Goal: Use online tool/utility: Use online tool/utility

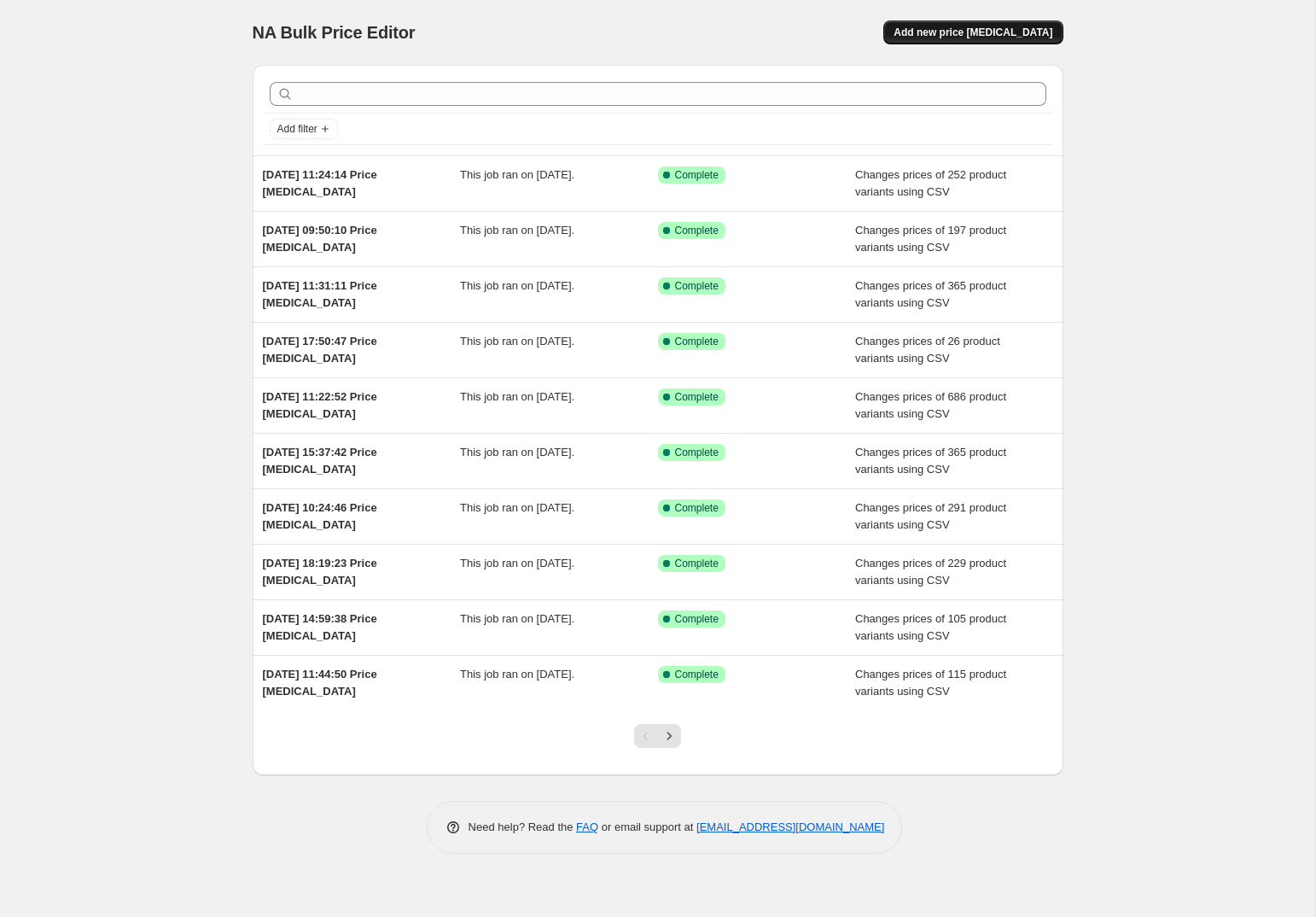
click at [986, 28] on span "Add new price [MEDICAL_DATA]" at bounding box center [973, 32] width 159 height 14
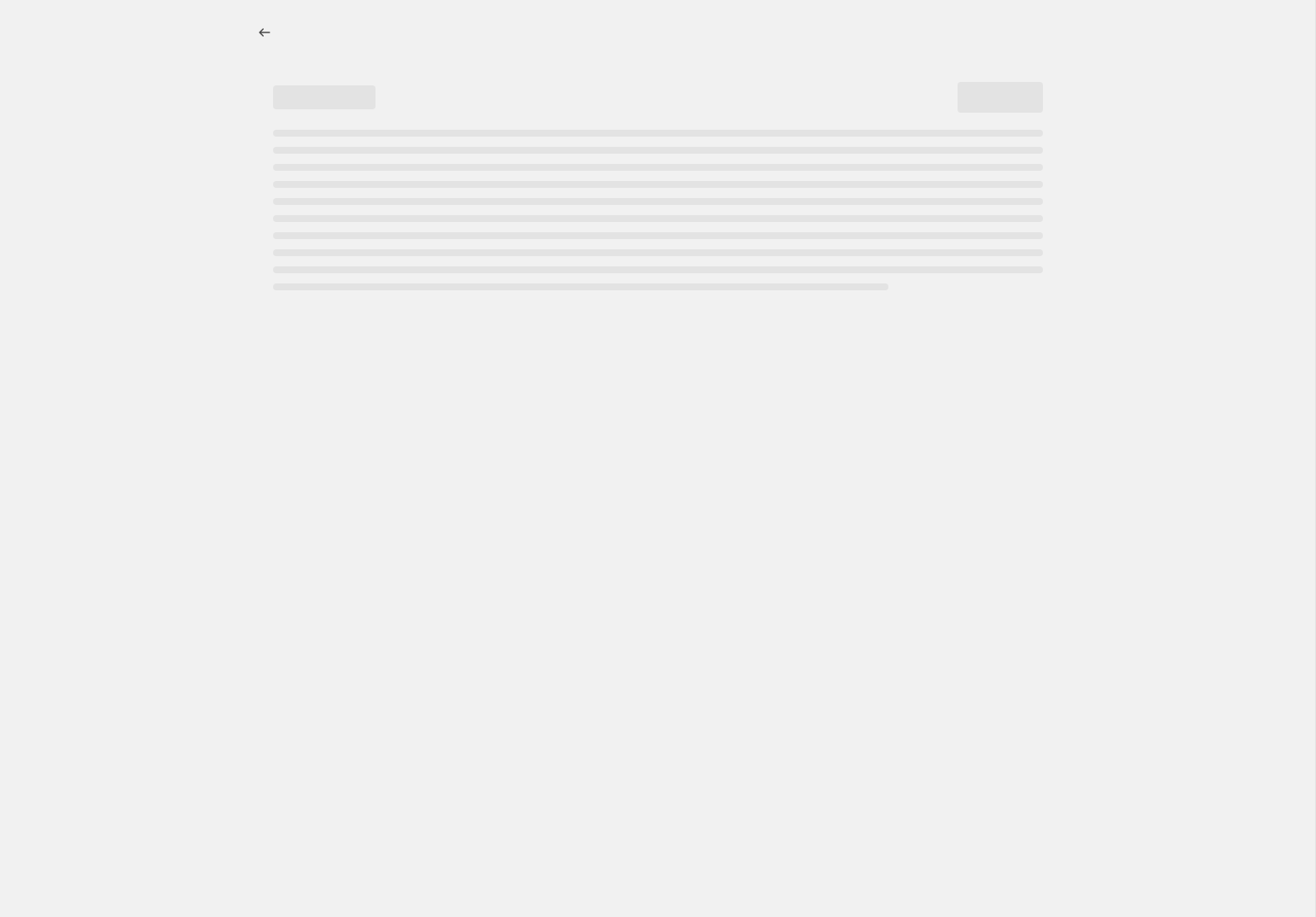
select select "percentage"
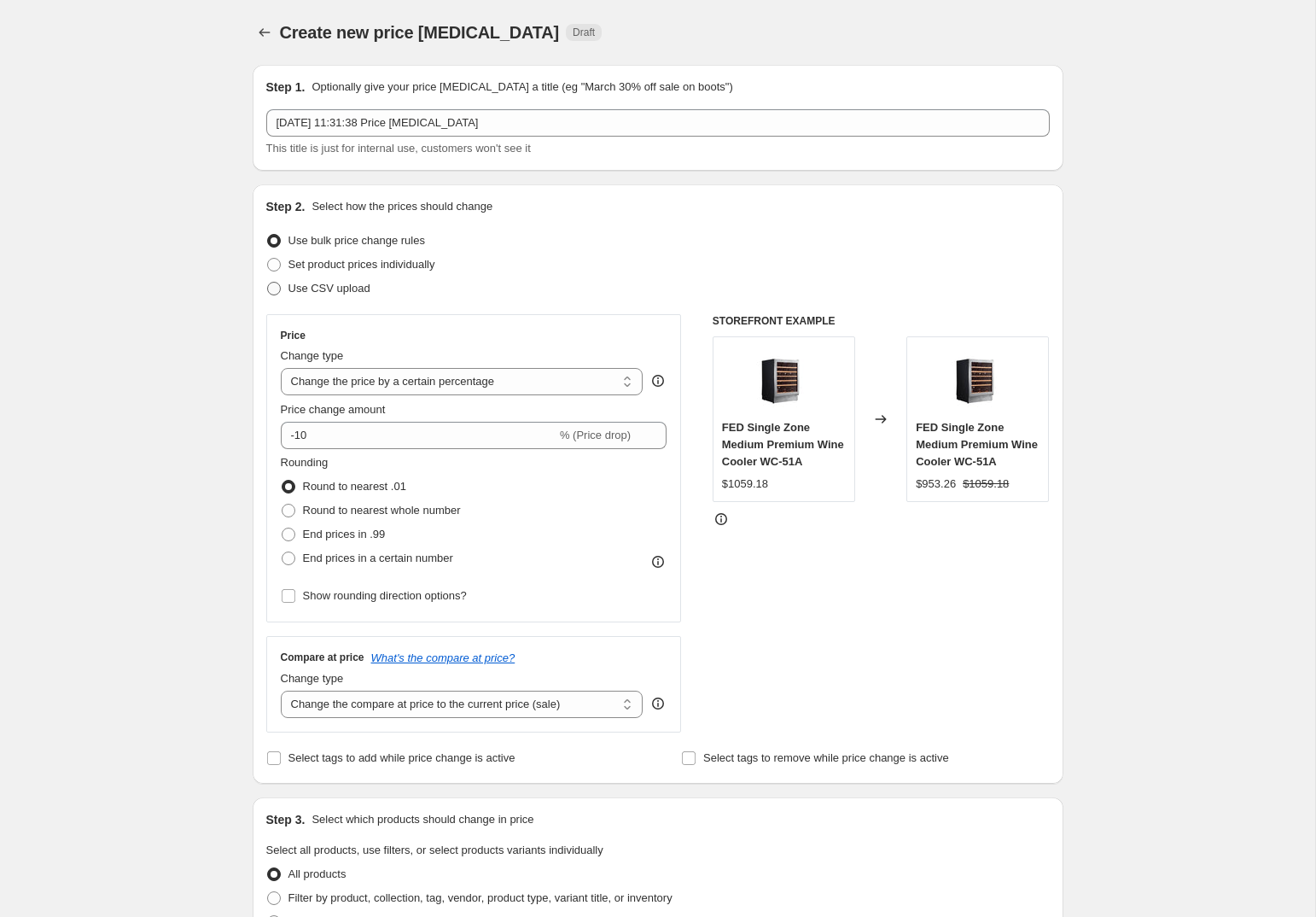
click at [276, 294] on span at bounding box center [274, 288] width 14 height 14
click at [268, 282] on input "Use CSV upload" at bounding box center [267, 281] width 1 height 1
radio input "true"
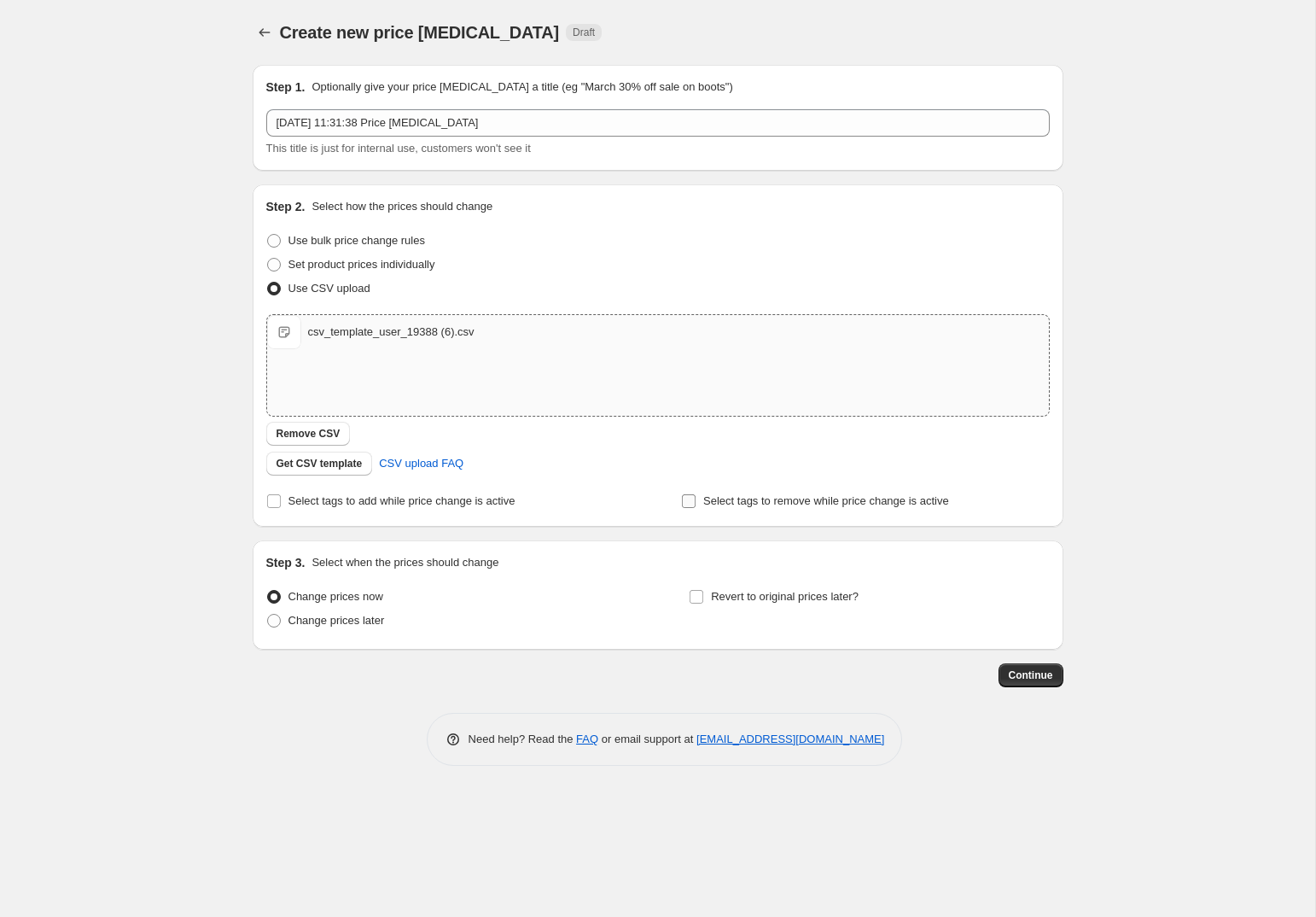
click at [691, 502] on input "Select tags to remove while price change is active" at bounding box center [689, 501] width 14 height 14
checkbox input "true"
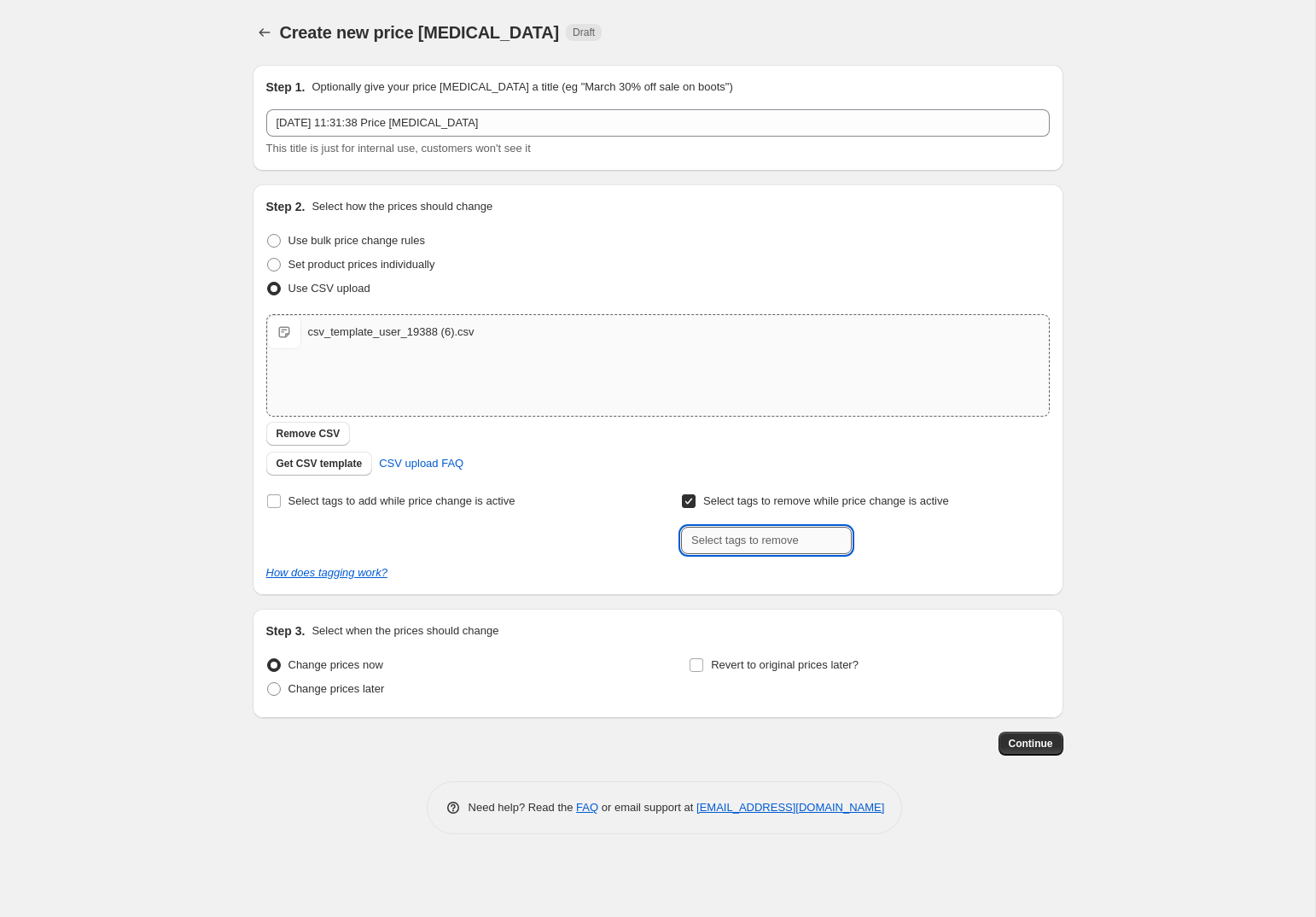
click at [747, 548] on input "text" at bounding box center [767, 540] width 171 height 27
paste input "FED_WINTER_SALE"
type input "FED_WINTER_SALE"
click at [927, 538] on span "FED_WINTER_S..." at bounding box center [934, 538] width 88 height 12
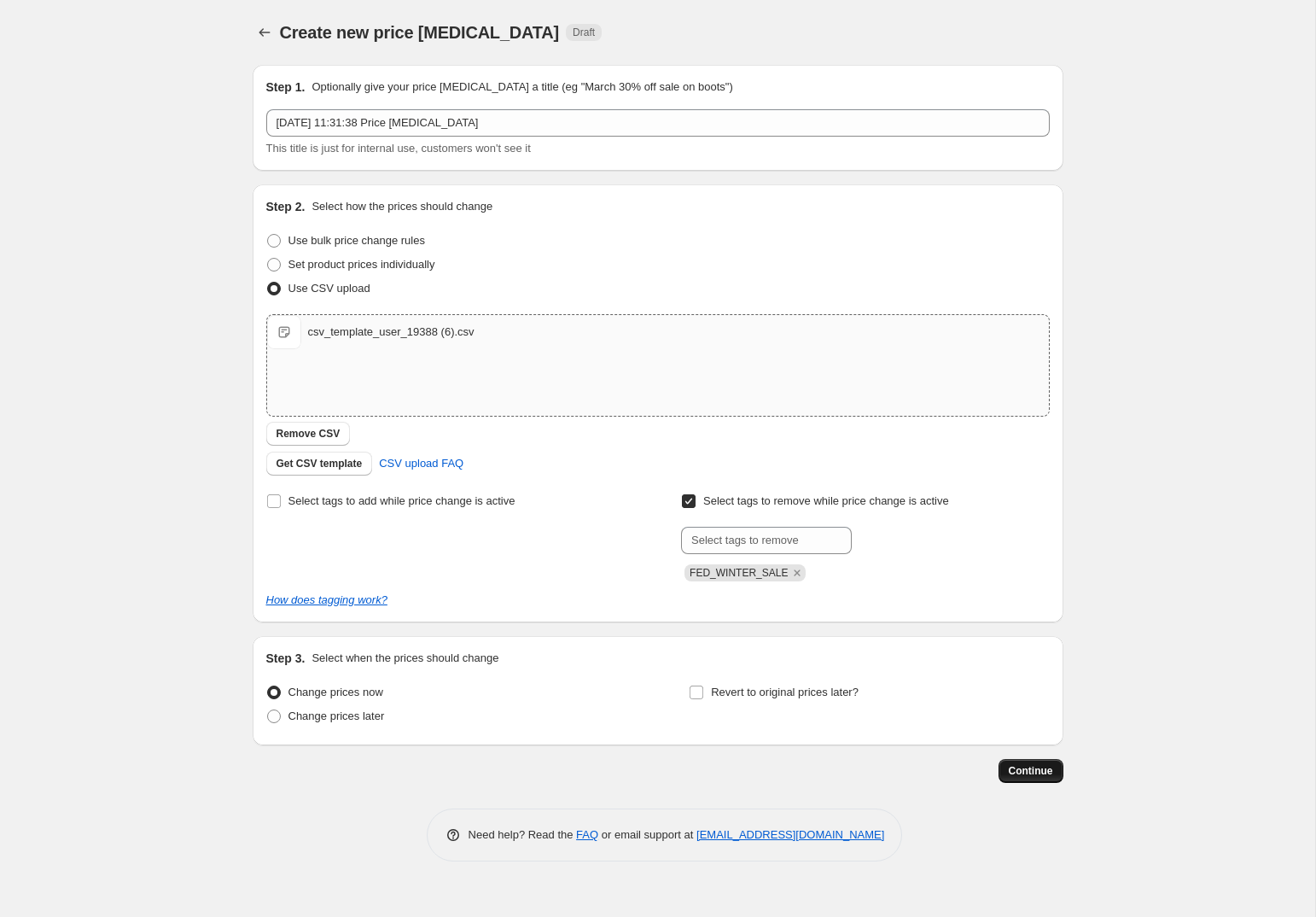
click at [1038, 761] on button "Continue" at bounding box center [1032, 771] width 65 height 24
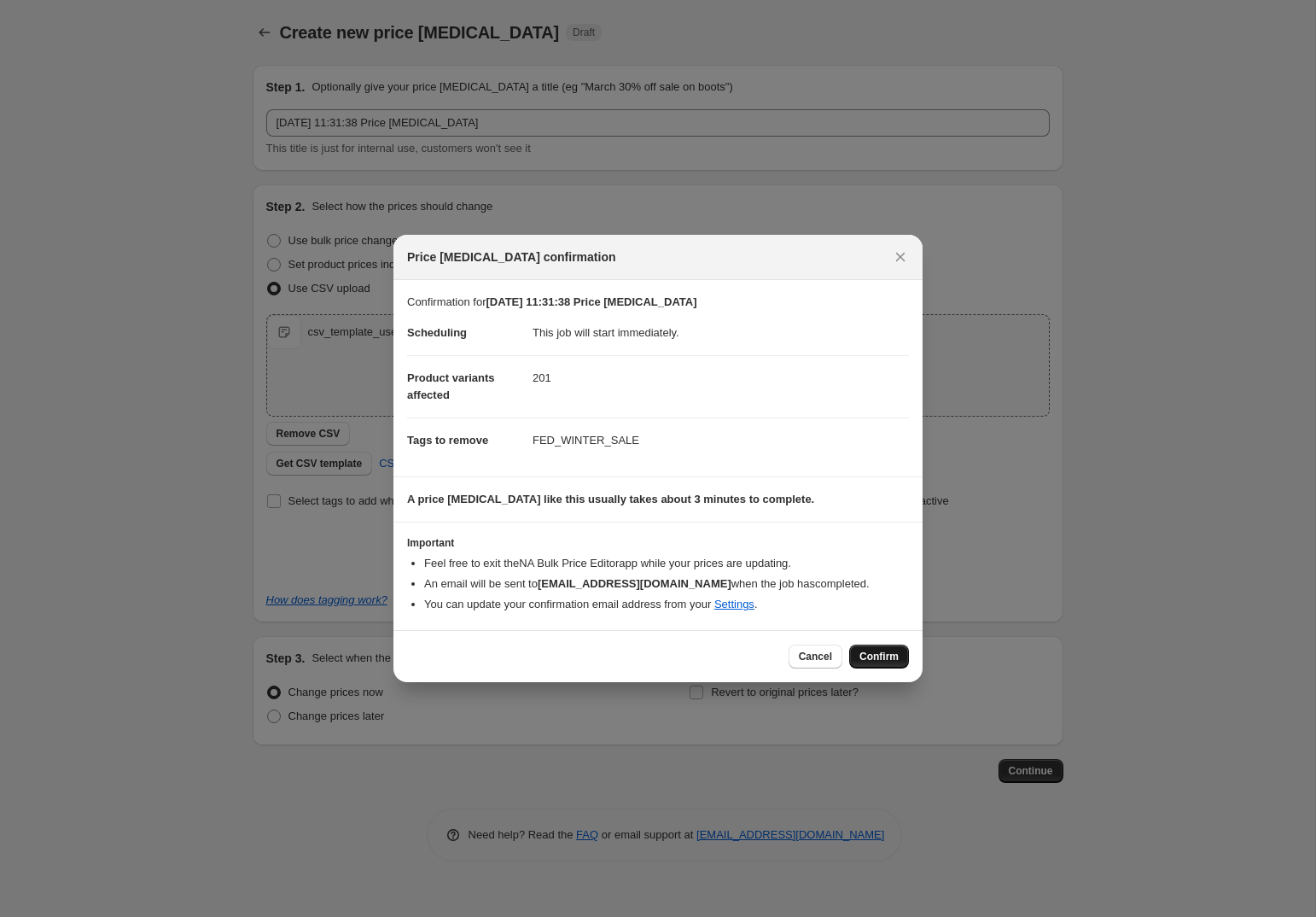
click at [881, 653] on span "Confirm" at bounding box center [880, 656] width 39 height 14
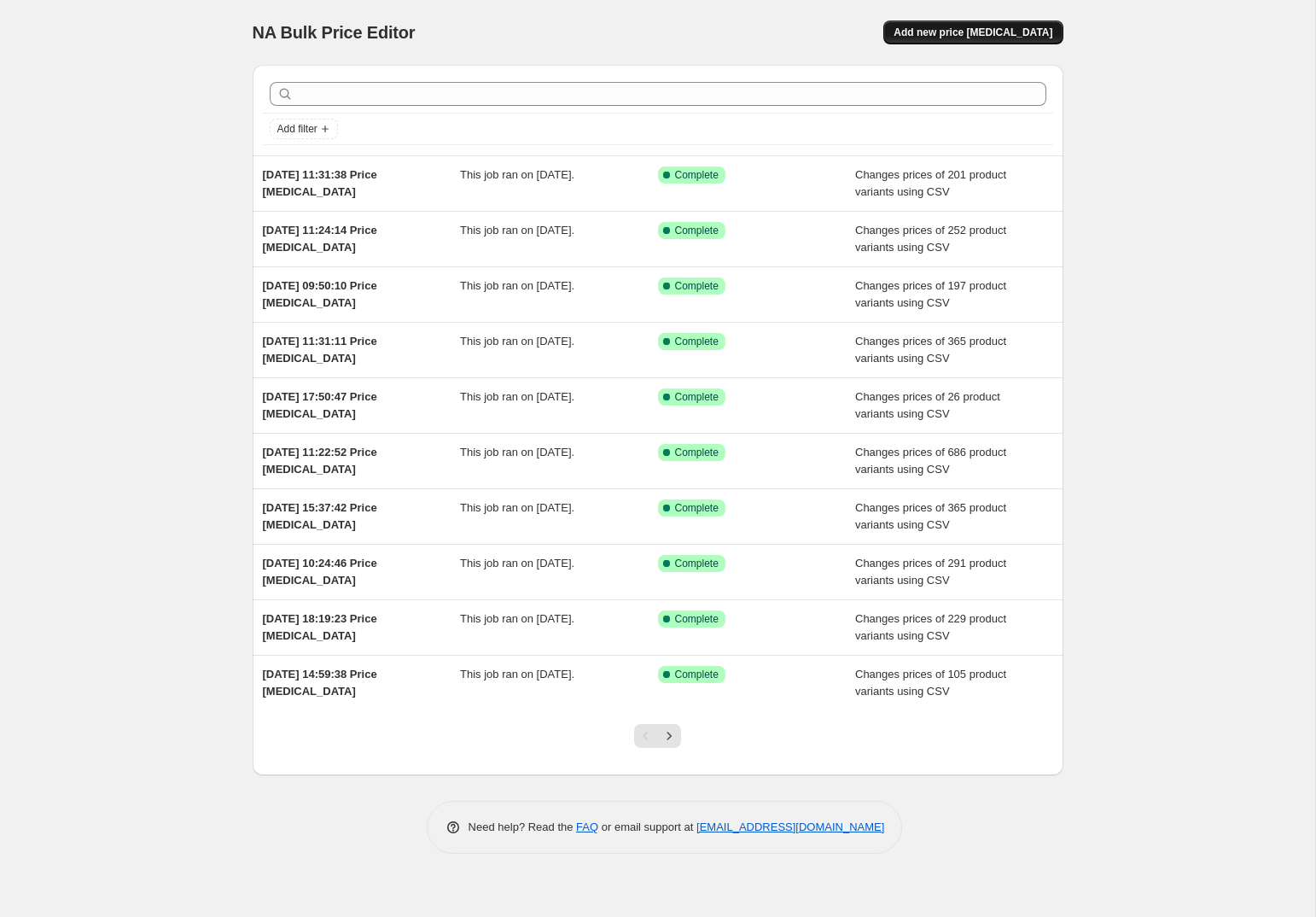
click at [1028, 25] on span "Add new price [MEDICAL_DATA]" at bounding box center [973, 32] width 159 height 14
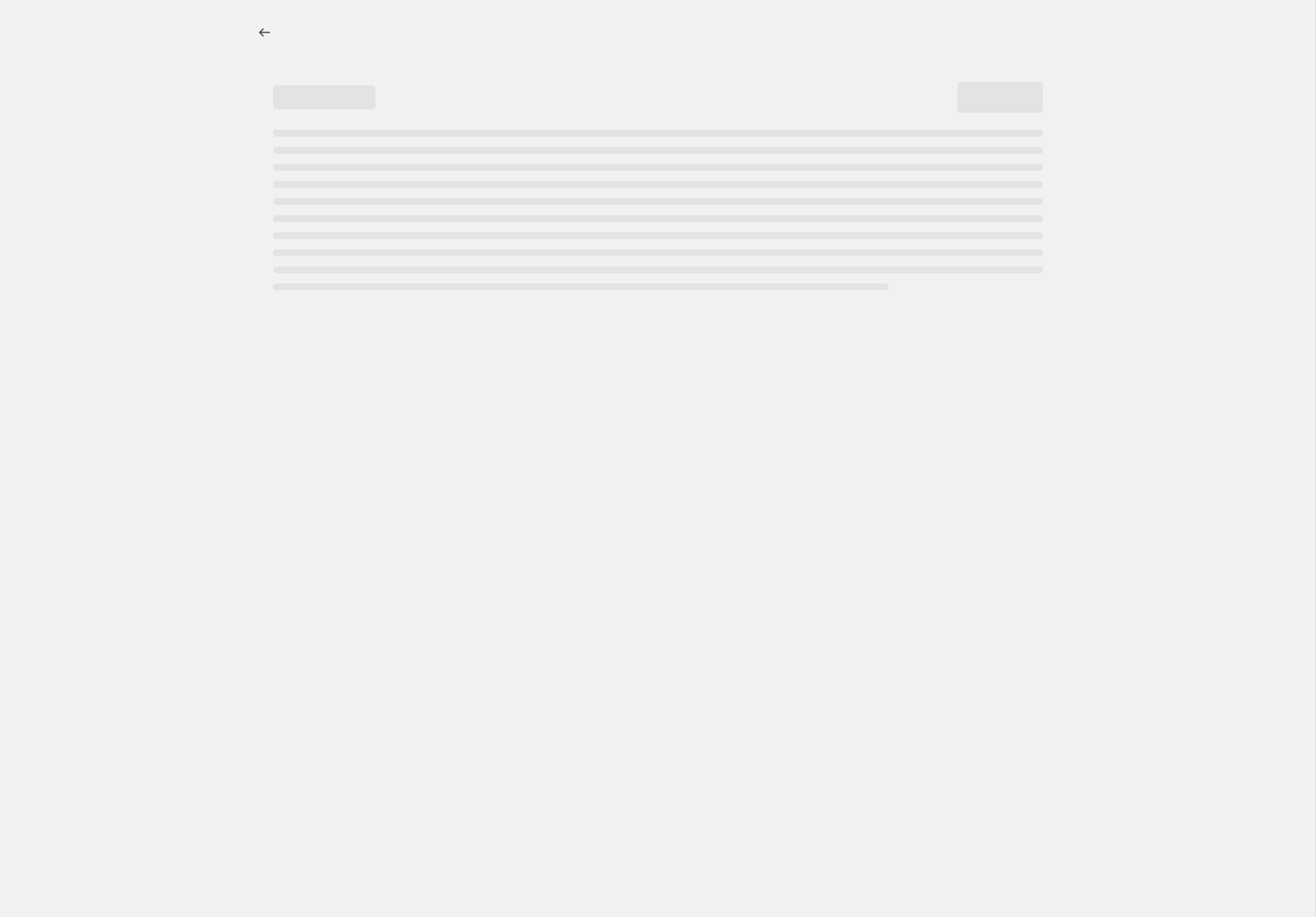
select select "percentage"
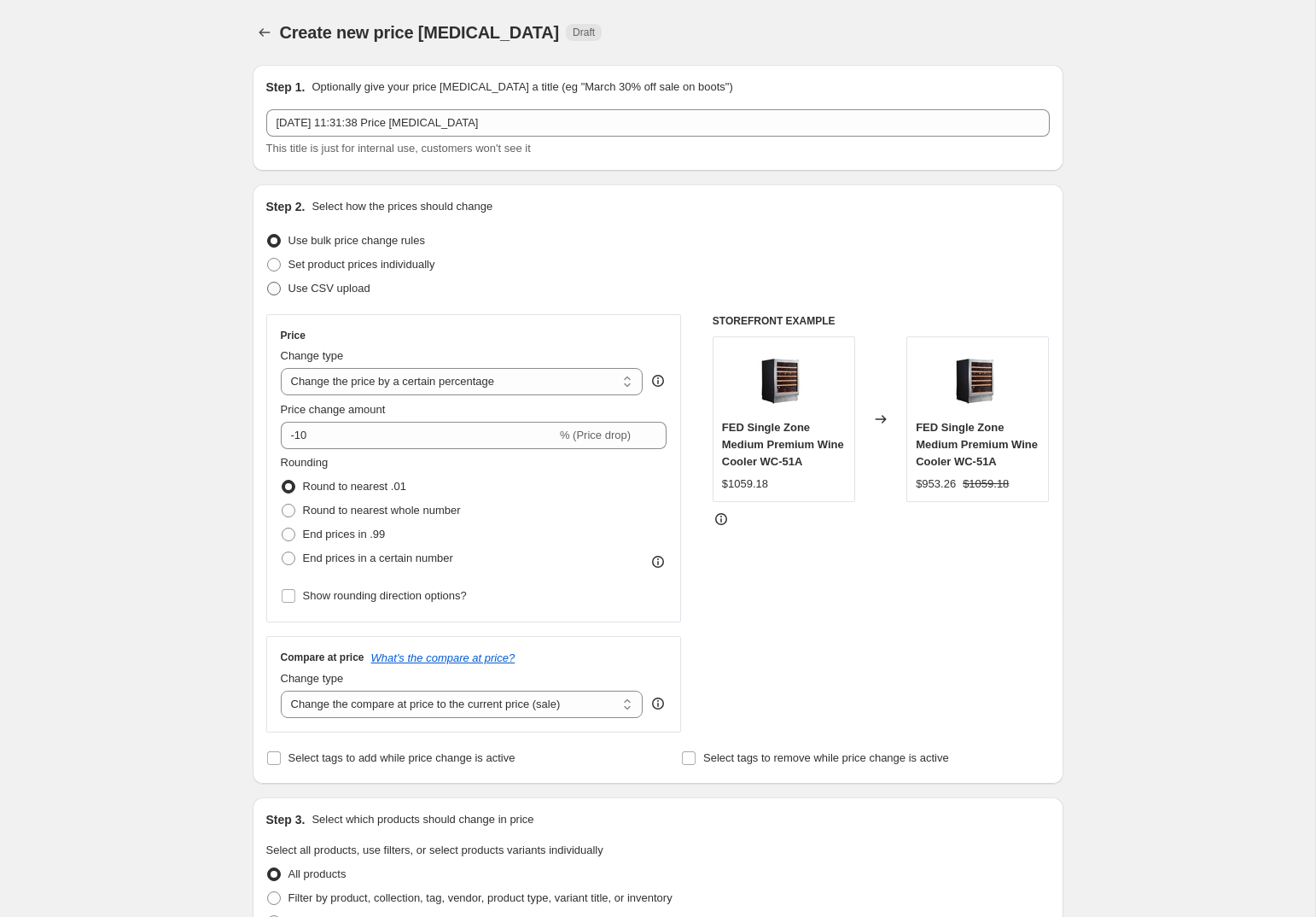
click at [276, 291] on span at bounding box center [274, 288] width 14 height 14
click at [268, 282] on input "Use CSV upload" at bounding box center [267, 281] width 1 height 1
radio input "true"
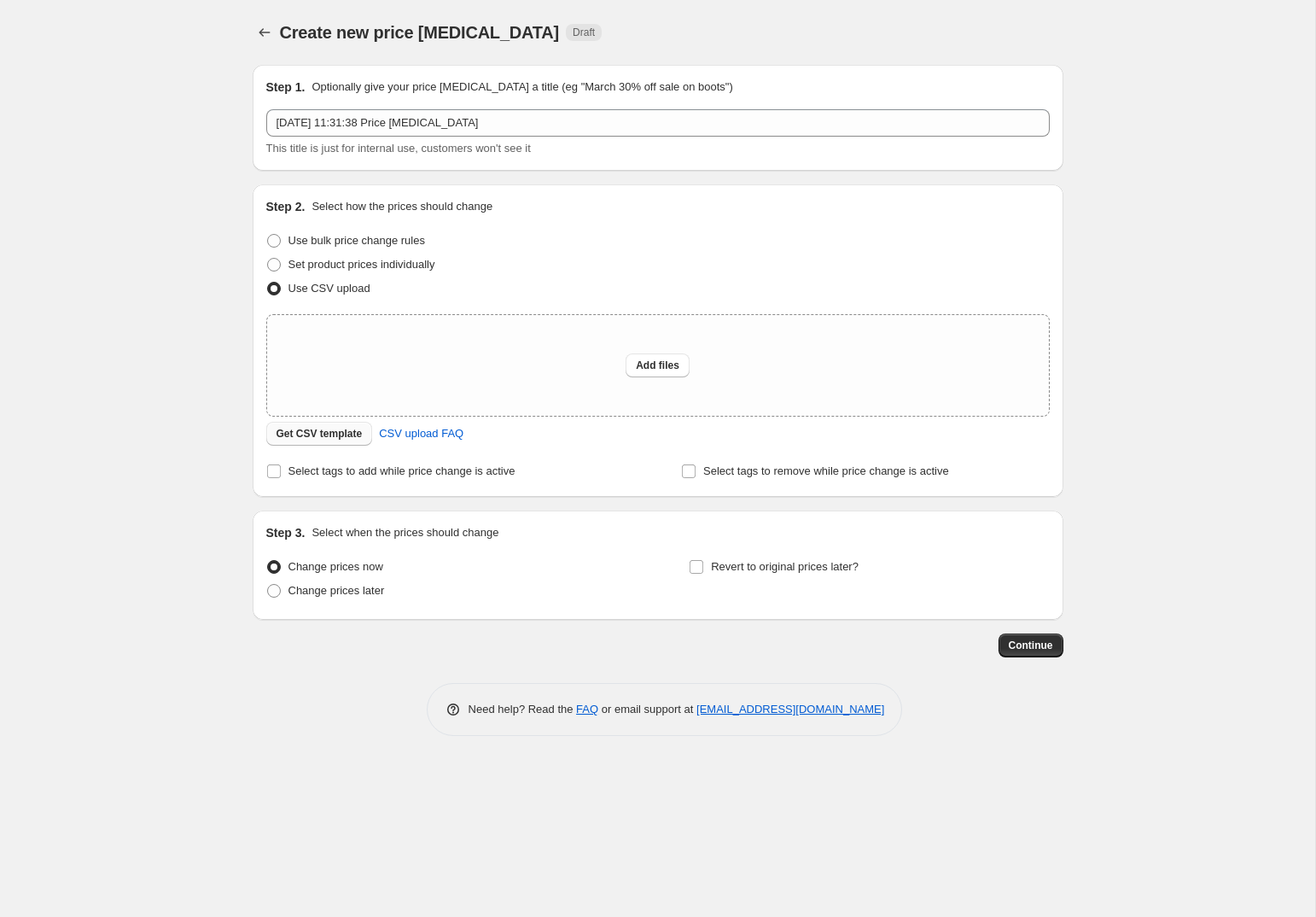
click at [329, 433] on span "Get CSV template" at bounding box center [320, 433] width 86 height 14
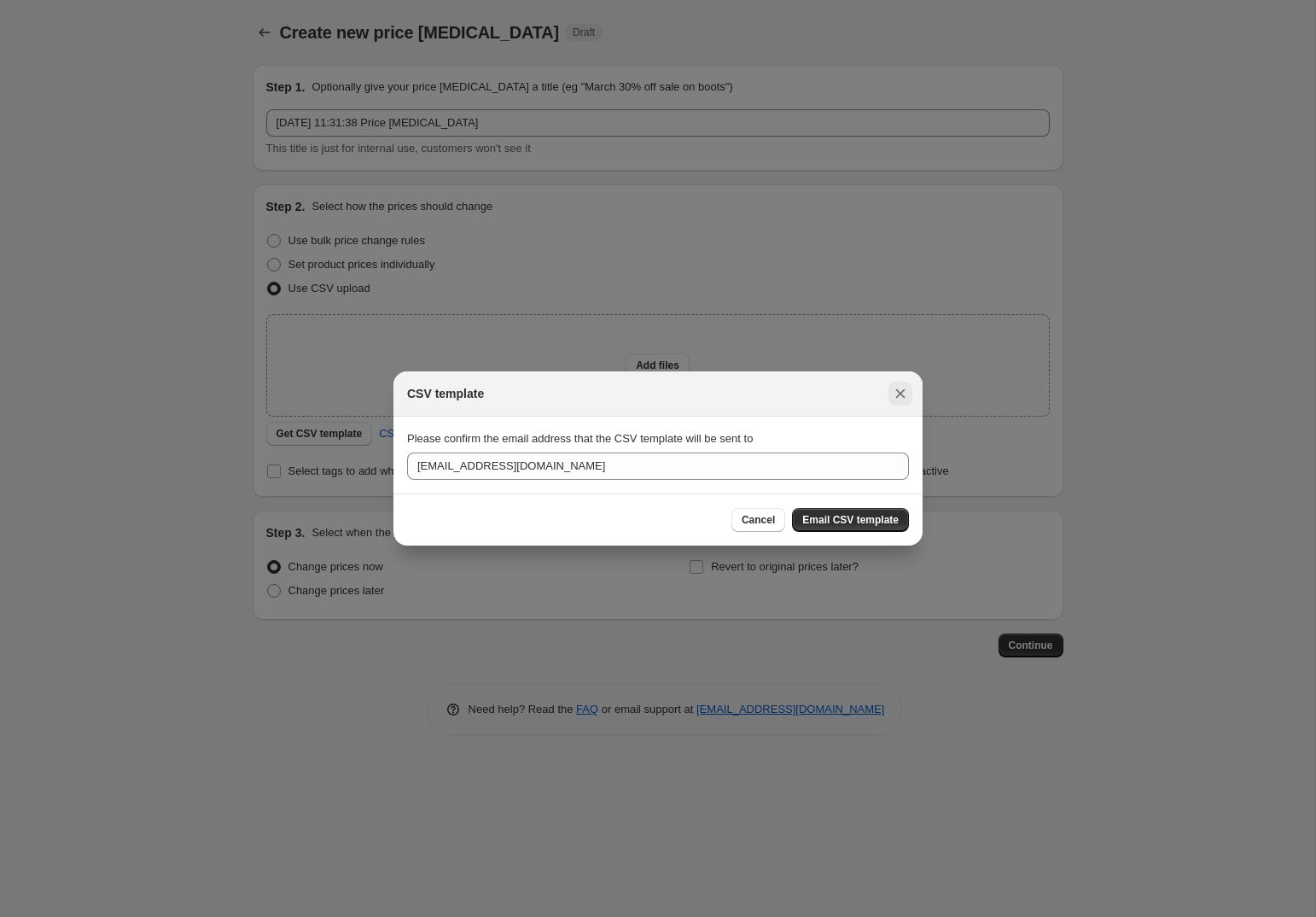
click at [907, 392] on icon "Close" at bounding box center [900, 393] width 17 height 17
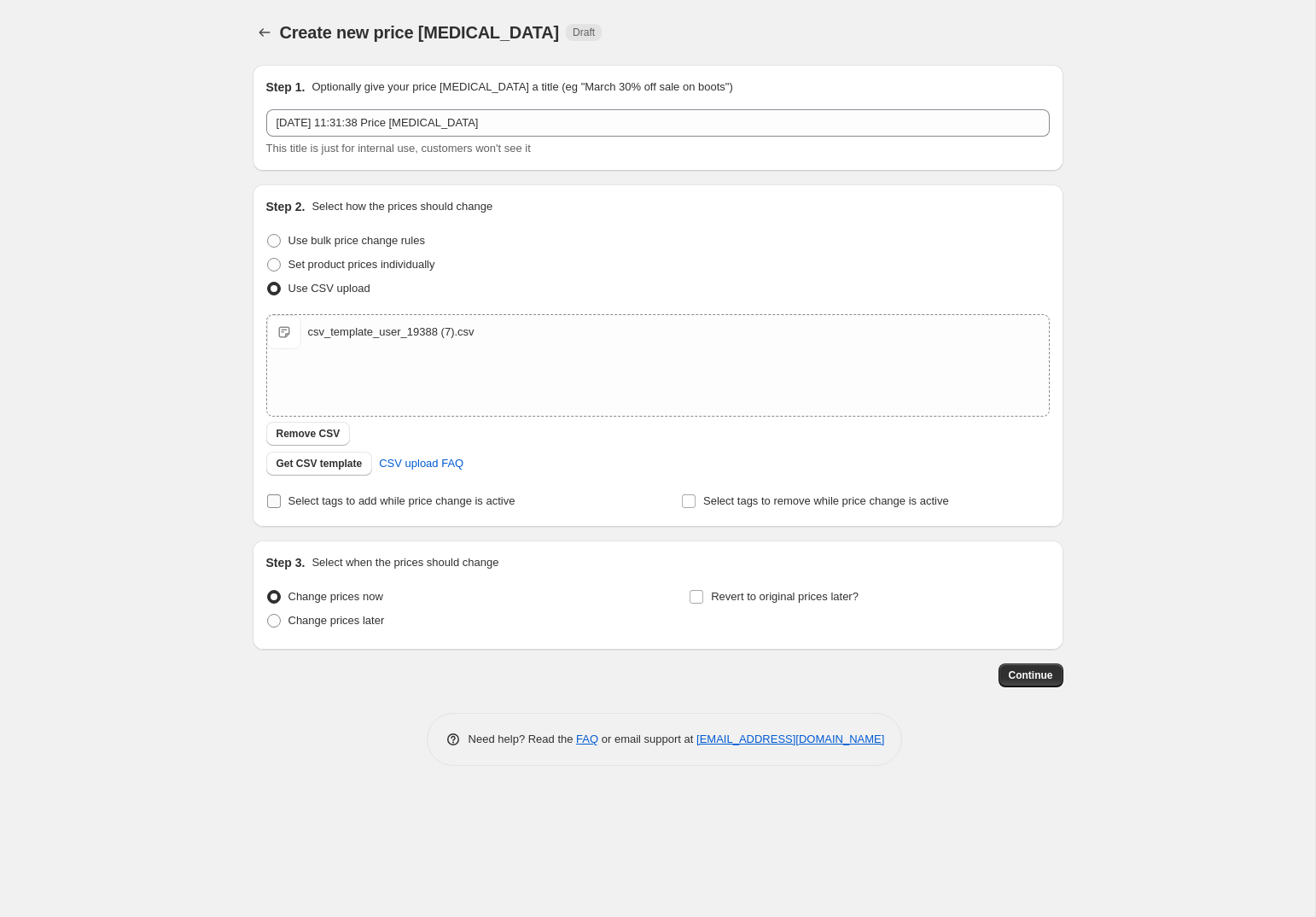
click at [275, 505] on input "Select tags to add while price change is active" at bounding box center [274, 501] width 14 height 14
checkbox input "true"
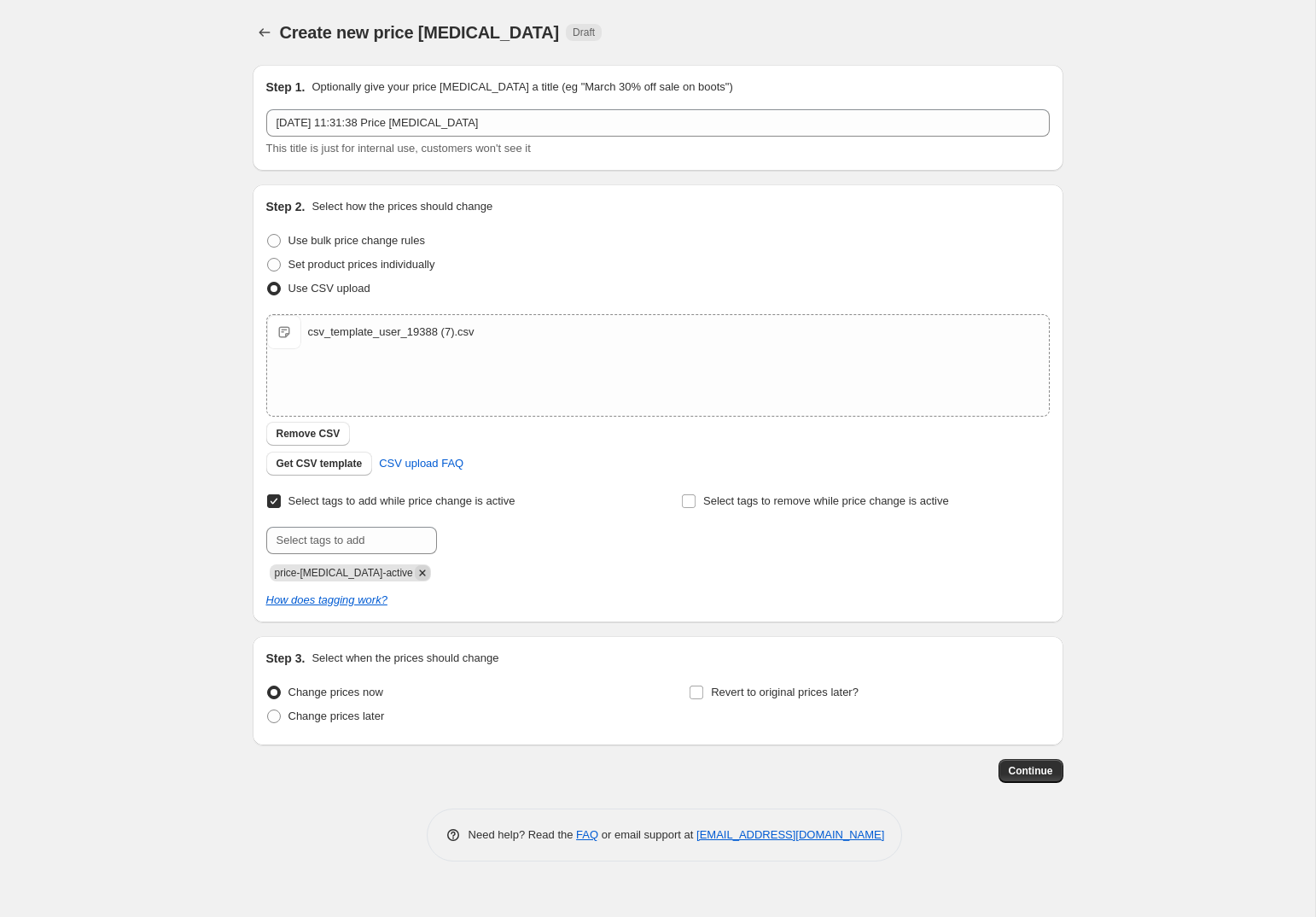
click at [415, 574] on icon "Remove price-change-job-active" at bounding box center [423, 573] width 16 height 16
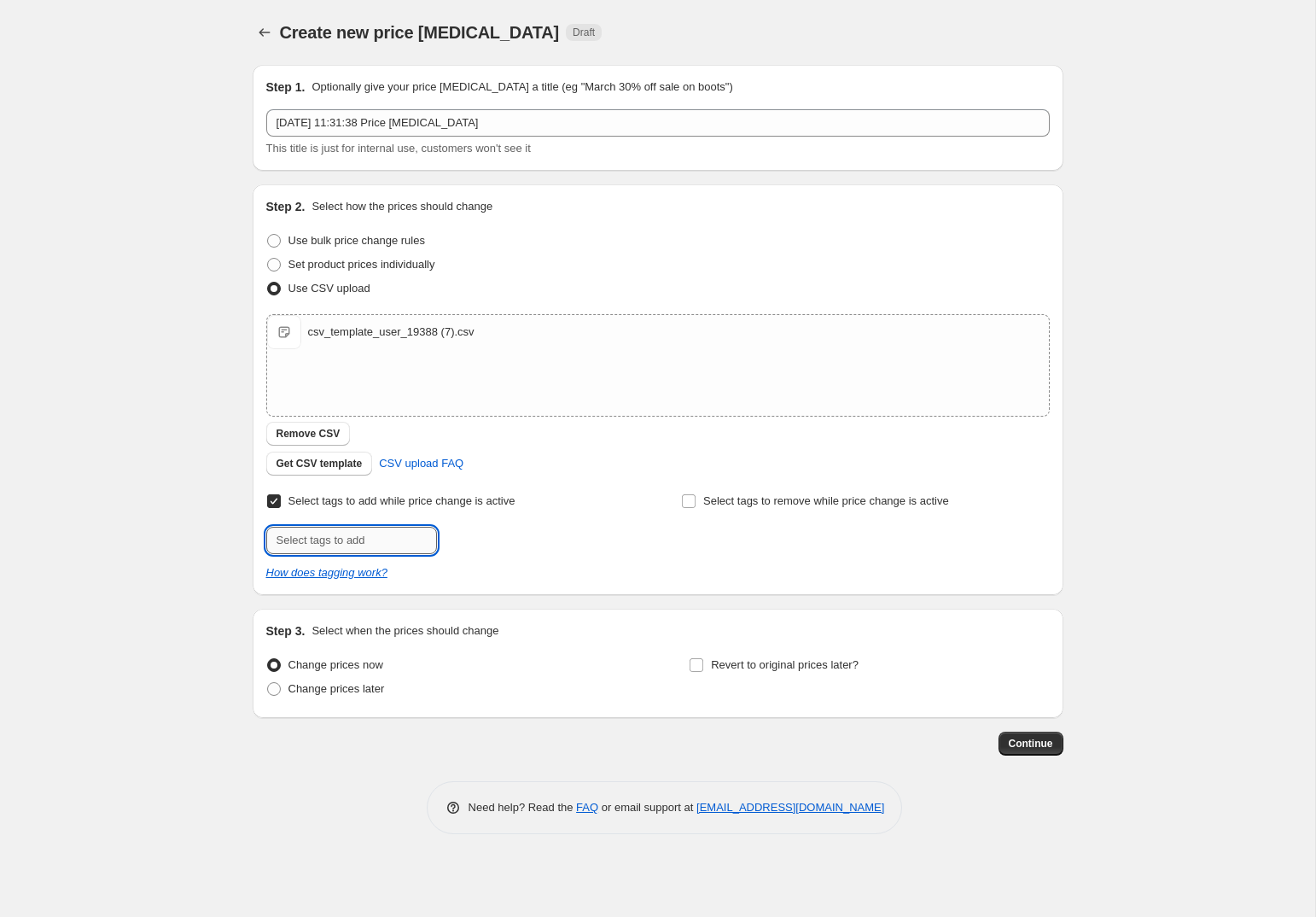
click at [283, 538] on input "text" at bounding box center [352, 540] width 171 height 27
type input "FED_FINE_FOODS"
click at [540, 537] on span "FED_FINE_FOO..." at bounding box center [517, 538] width 86 height 12
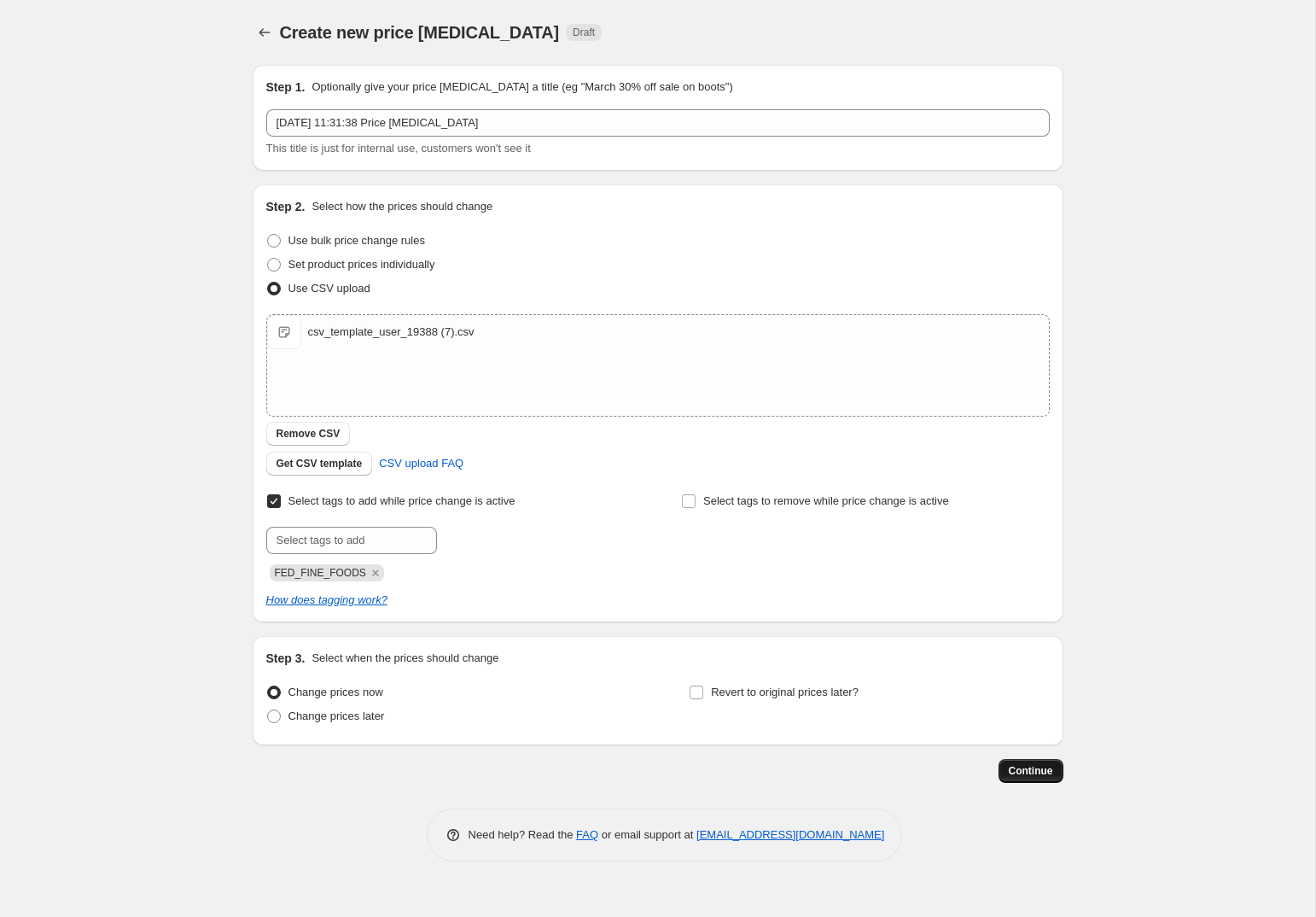
click at [1016, 766] on span "Continue" at bounding box center [1031, 771] width 44 height 14
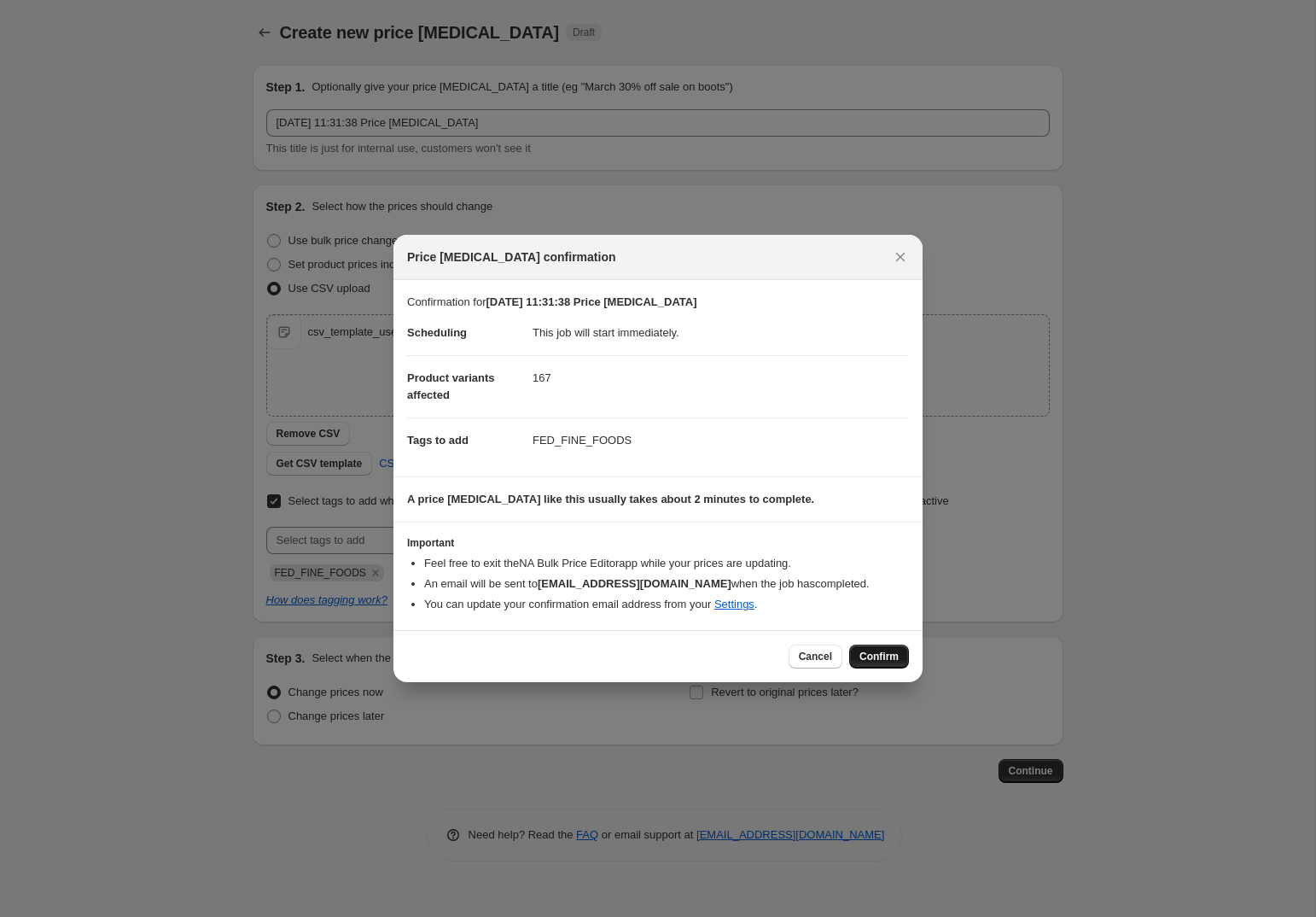
click at [885, 656] on span "Confirm" at bounding box center [880, 656] width 39 height 14
